Goal: Find specific page/section: Find specific page/section

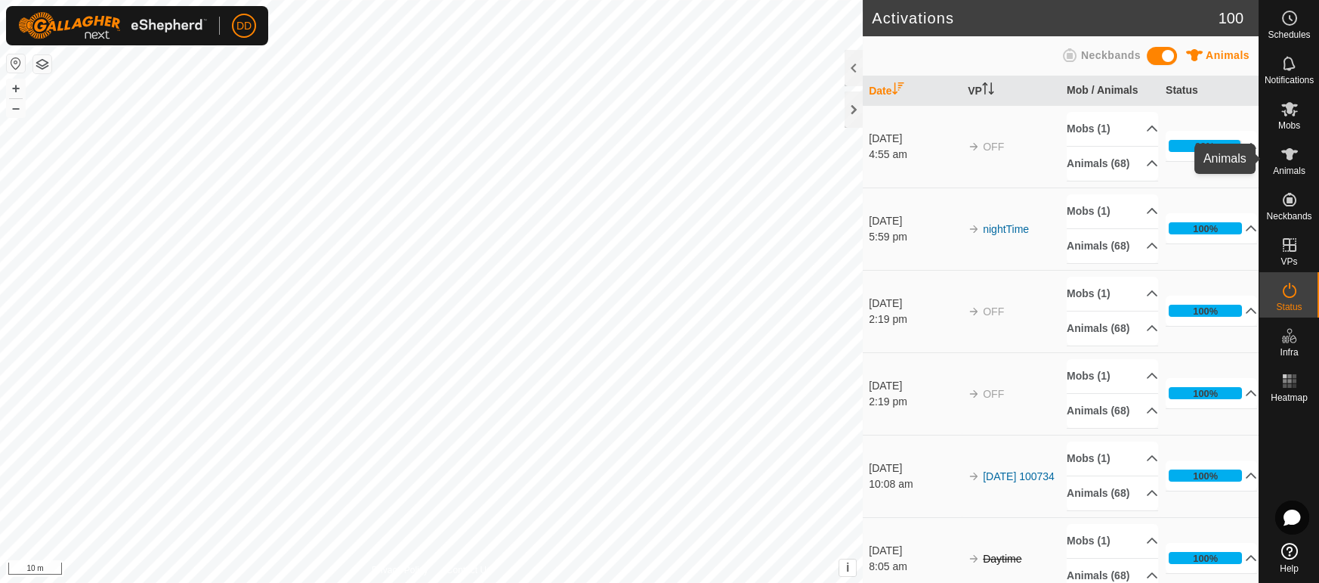
click at [1283, 155] on icon at bounding box center [1290, 154] width 18 height 18
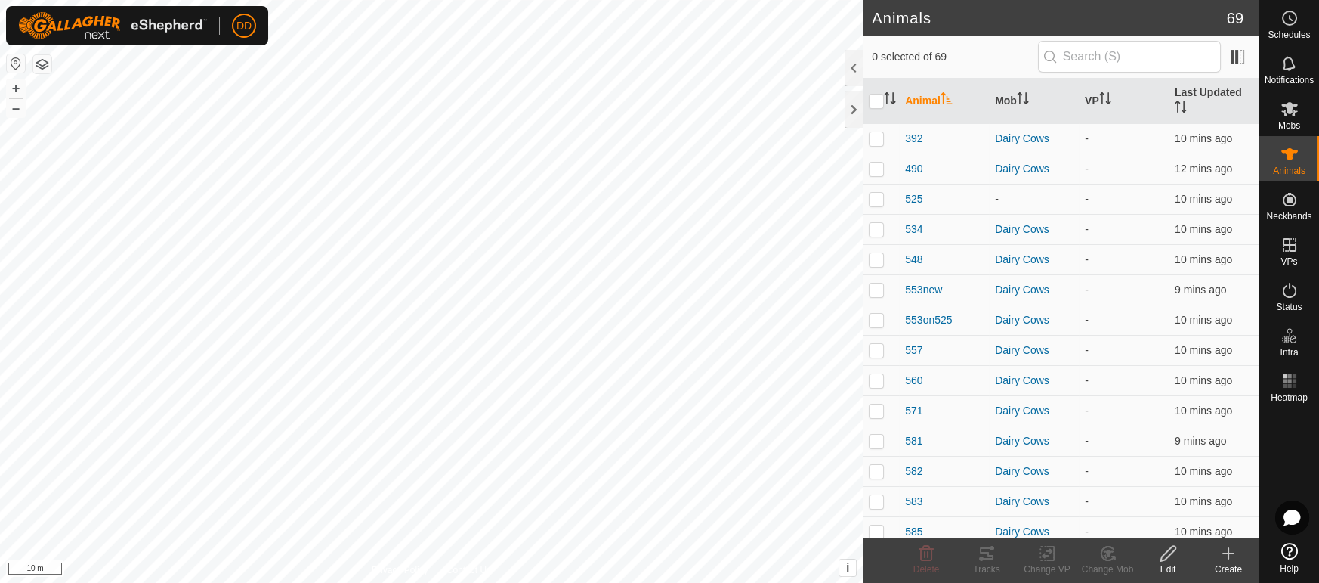
click at [946, 92] on icon "Activate to sort" at bounding box center [947, 98] width 12 height 12
click at [1012, 96] on th "Mob" at bounding box center [1034, 101] width 90 height 45
click at [1012, 94] on th "Mob" at bounding box center [1034, 101] width 90 height 45
click at [1283, 385] on rect at bounding box center [1285, 386] width 4 height 4
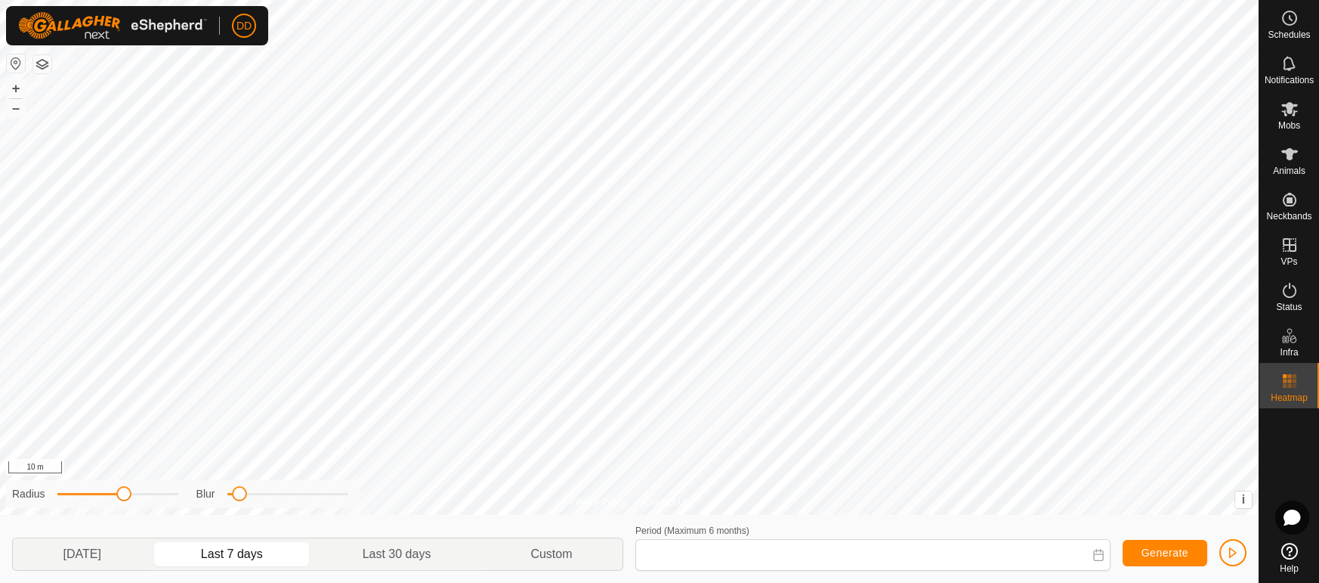
type input "04 Aug, 2025 - 10 Aug, 2025"
drag, startPoint x: 237, startPoint y: 499, endPoint x: 427, endPoint y: 525, distance: 191.5
click at [427, 525] on div "Privacy Policy Contact Us + – ⇧ i This application includes HERE Maps. © 2024 H…" at bounding box center [629, 291] width 1259 height 583
click at [285, 512] on div "Privacy Policy Contact Us + – ⇧ i This application includes HERE Maps. © 2024 H…" at bounding box center [629, 291] width 1259 height 583
